Goal: Information Seeking & Learning: Understand process/instructions

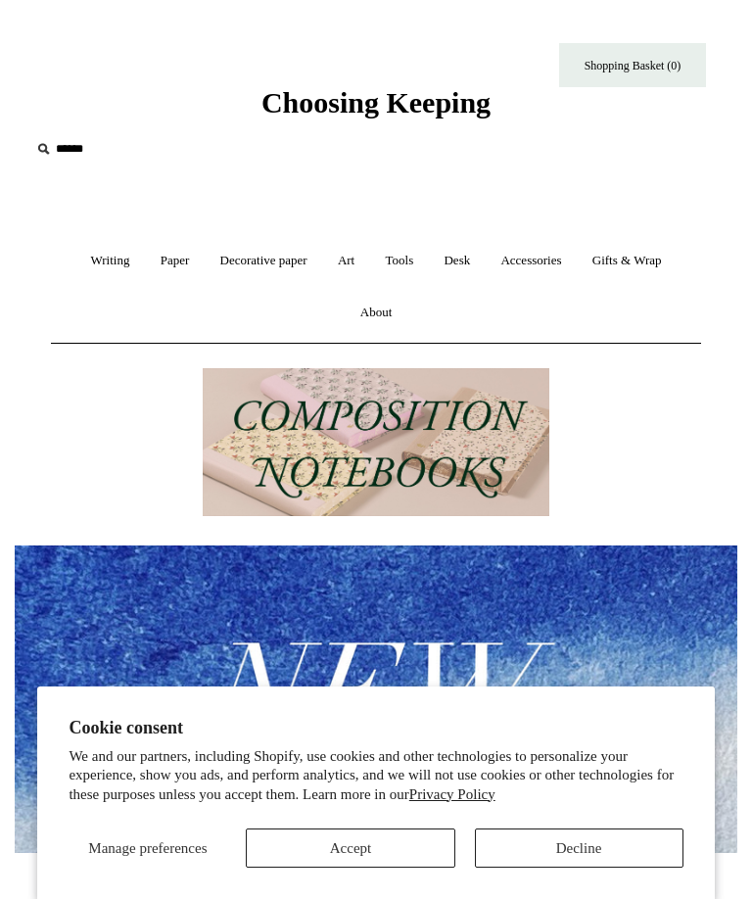
click at [428, 856] on button "Accept" at bounding box center [350, 848] width 209 height 39
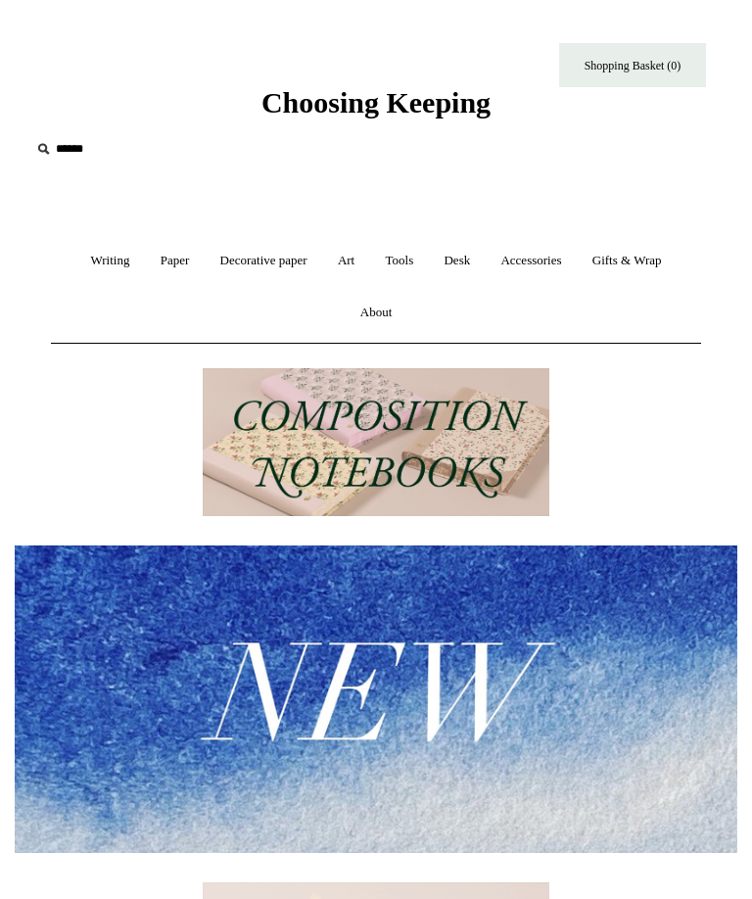
click at [173, 267] on link "Paper +" at bounding box center [175, 261] width 57 height 52
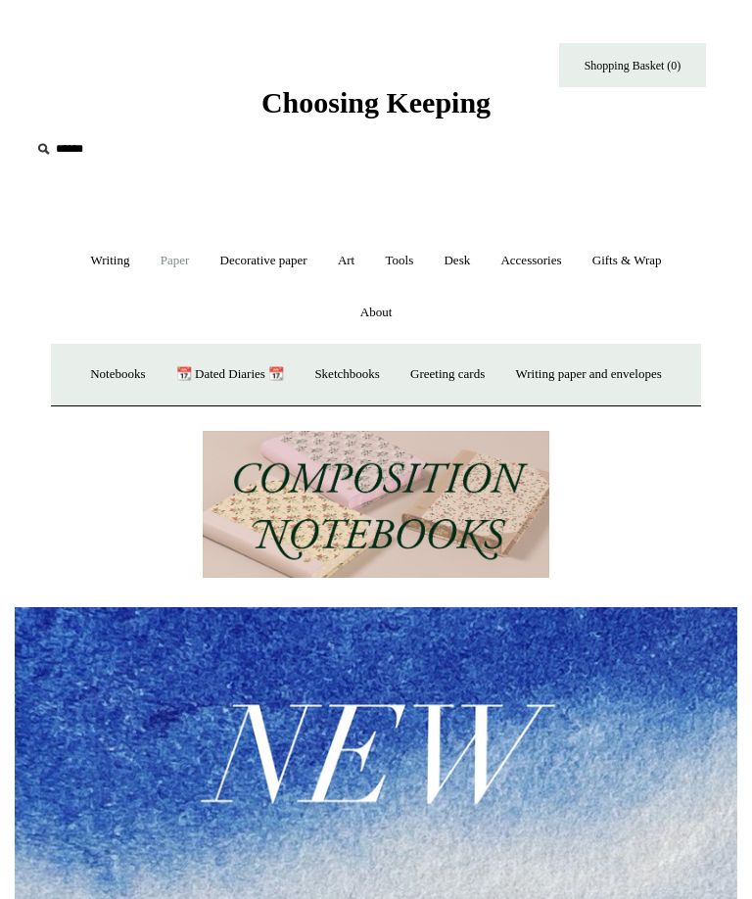
click at [404, 253] on link "Tools +" at bounding box center [400, 261] width 56 height 52
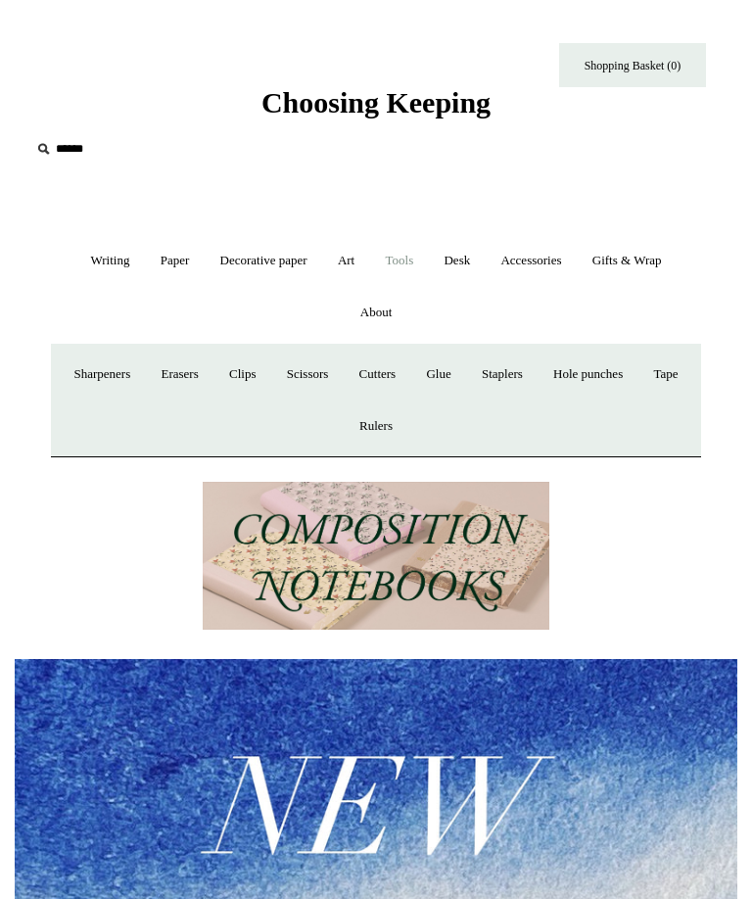
click at [411, 367] on link "Cutters" at bounding box center [378, 375] width 65 height 52
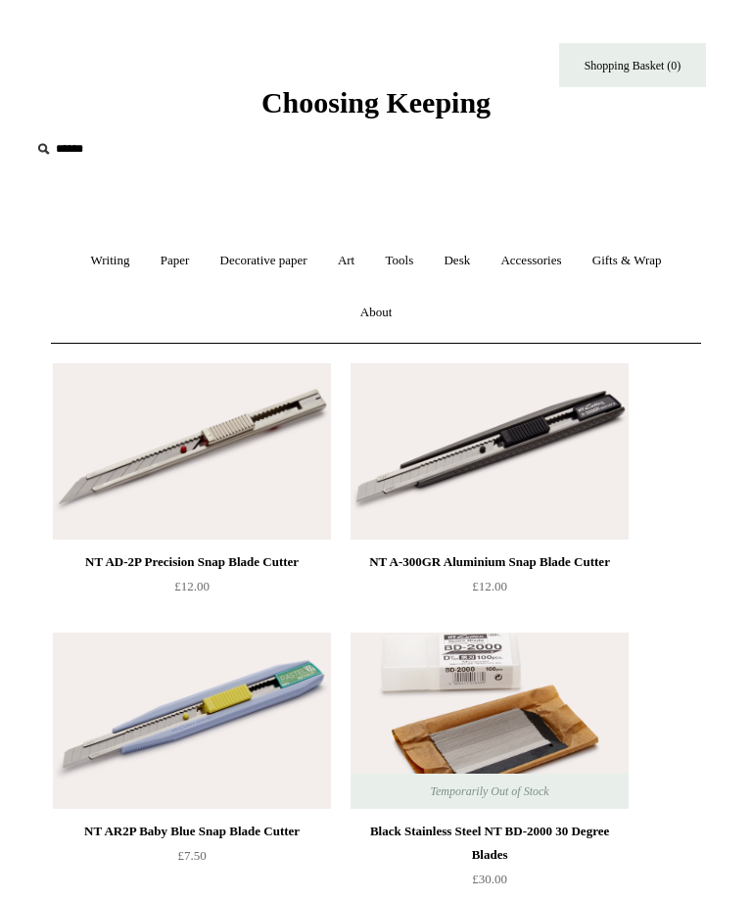
click at [100, 263] on link "Writing +" at bounding box center [109, 261] width 67 height 52
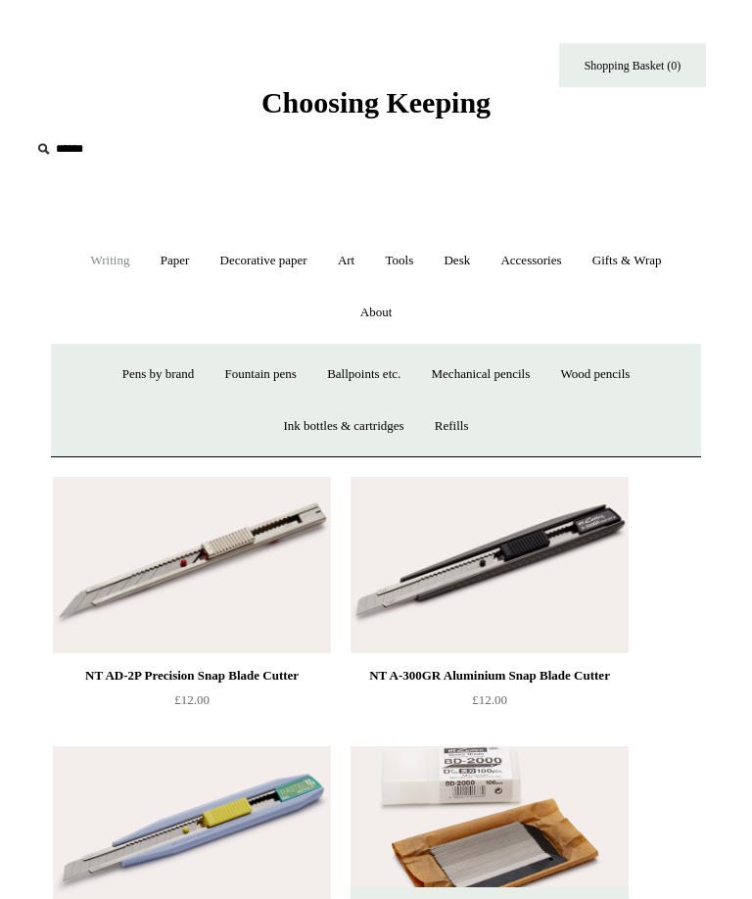
click at [168, 266] on link "Paper +" at bounding box center [175, 261] width 57 height 52
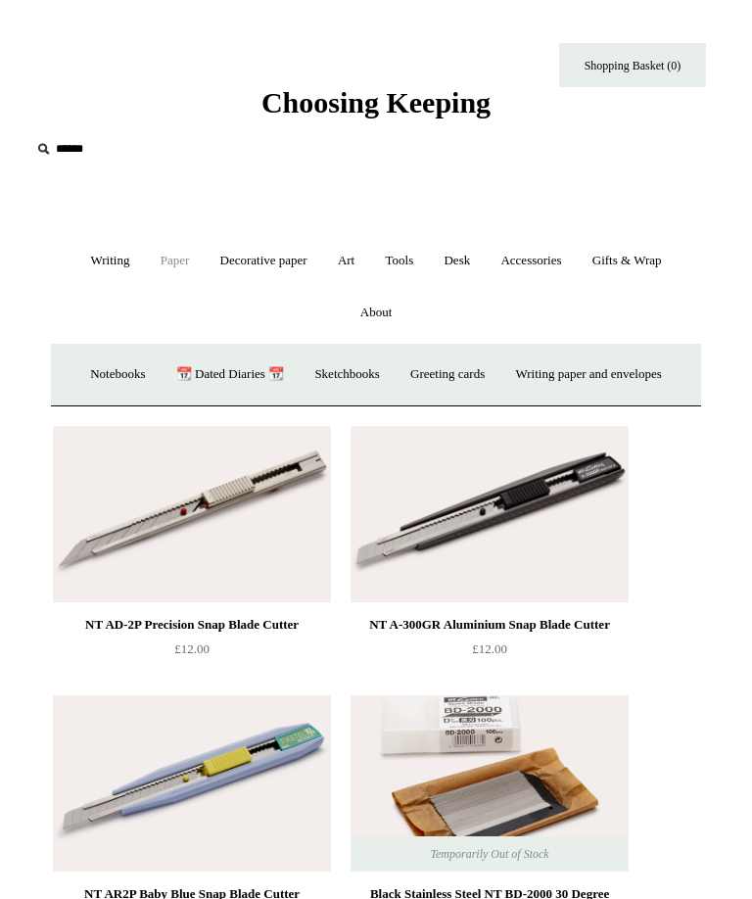
click at [648, 265] on link "Gifts & Wrap +" at bounding box center [627, 261] width 97 height 52
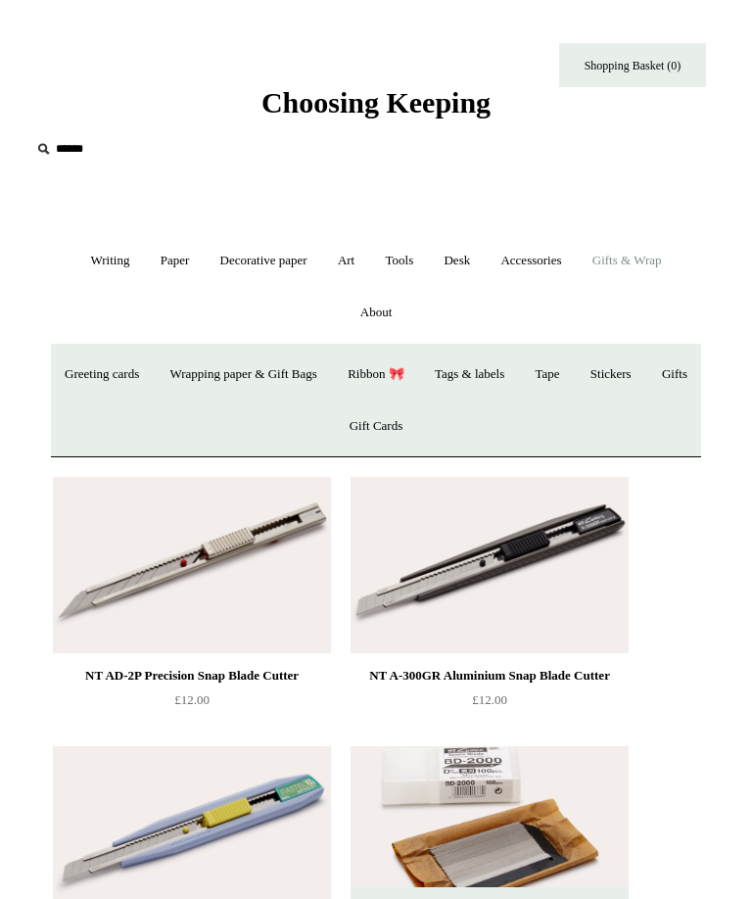
click at [289, 377] on link "Wrapping paper & Gift Bags" at bounding box center [243, 375] width 174 height 52
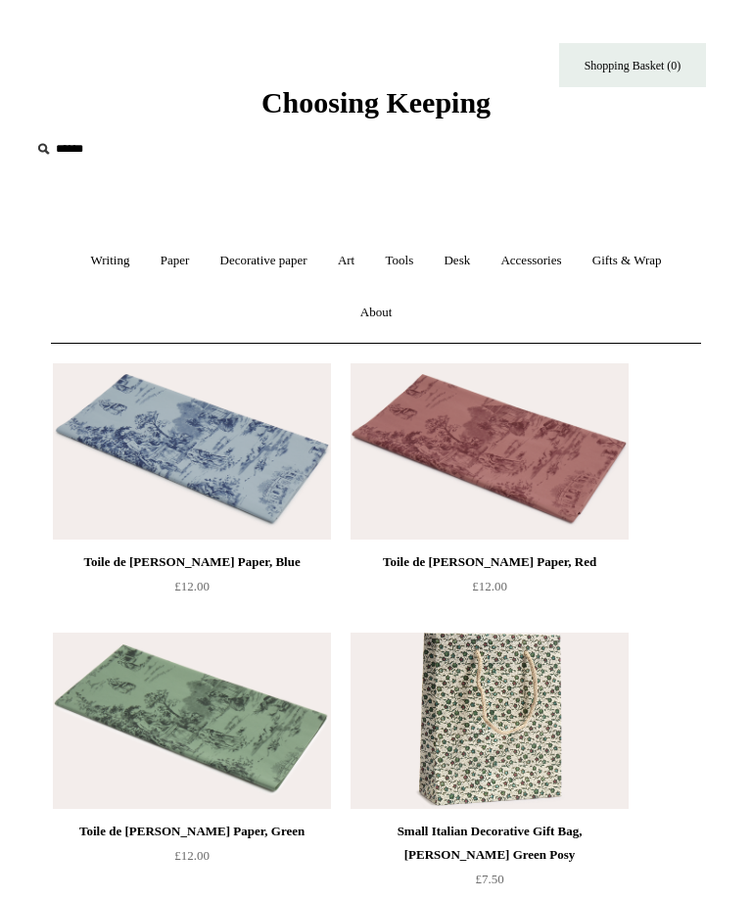
click at [373, 319] on link "About +" at bounding box center [377, 313] width 60 height 52
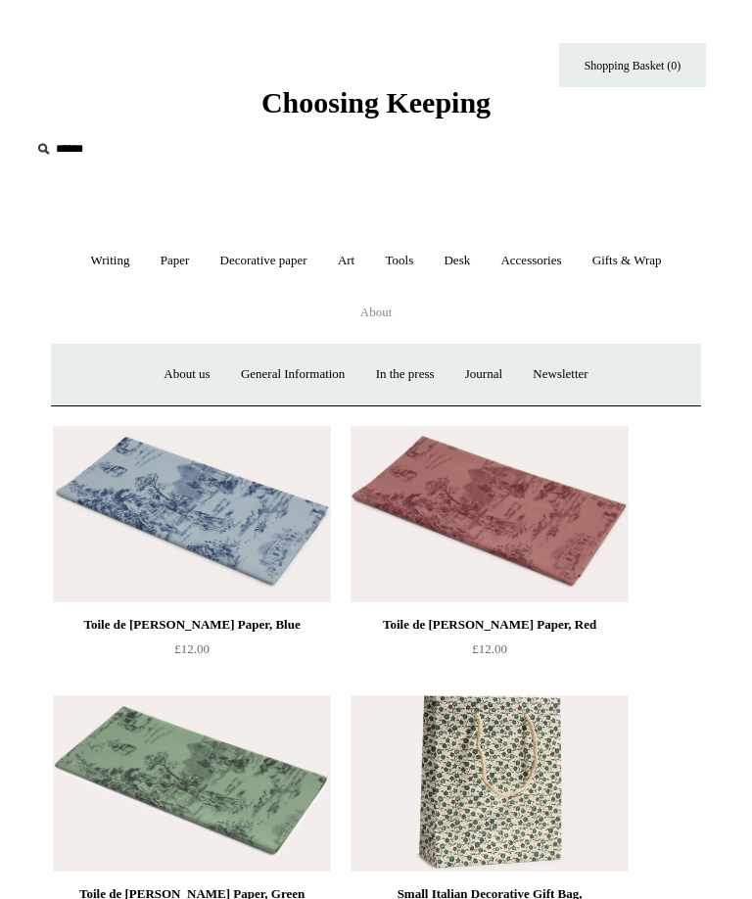
click at [298, 381] on link "General Information" at bounding box center [292, 375] width 131 height 52
